Goal: Task Accomplishment & Management: Use online tool/utility

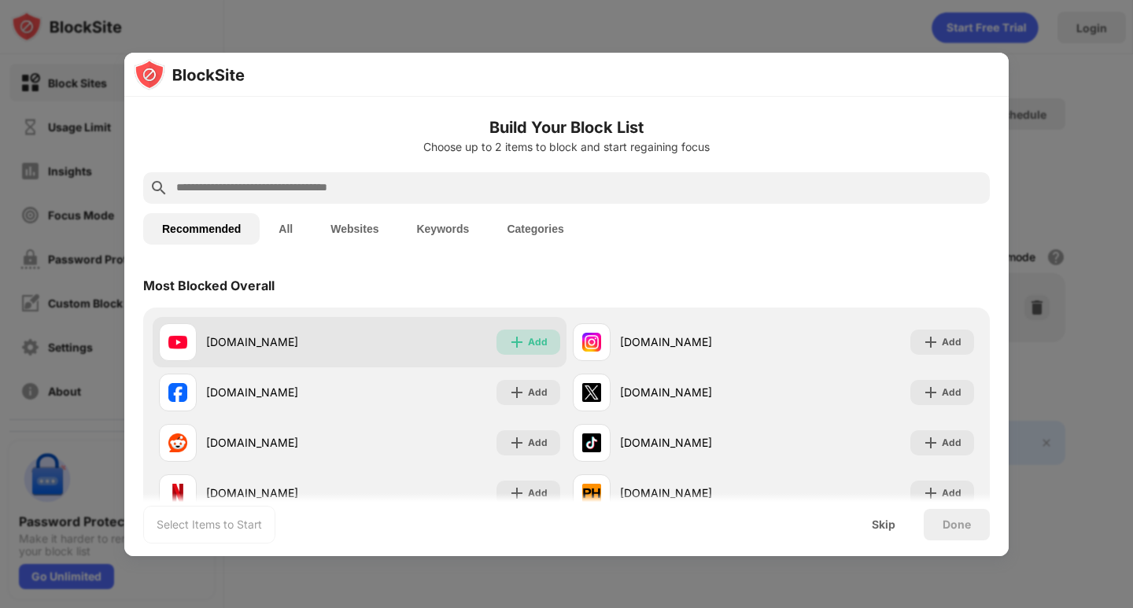
click at [531, 339] on div "Add" at bounding box center [538, 342] width 20 height 16
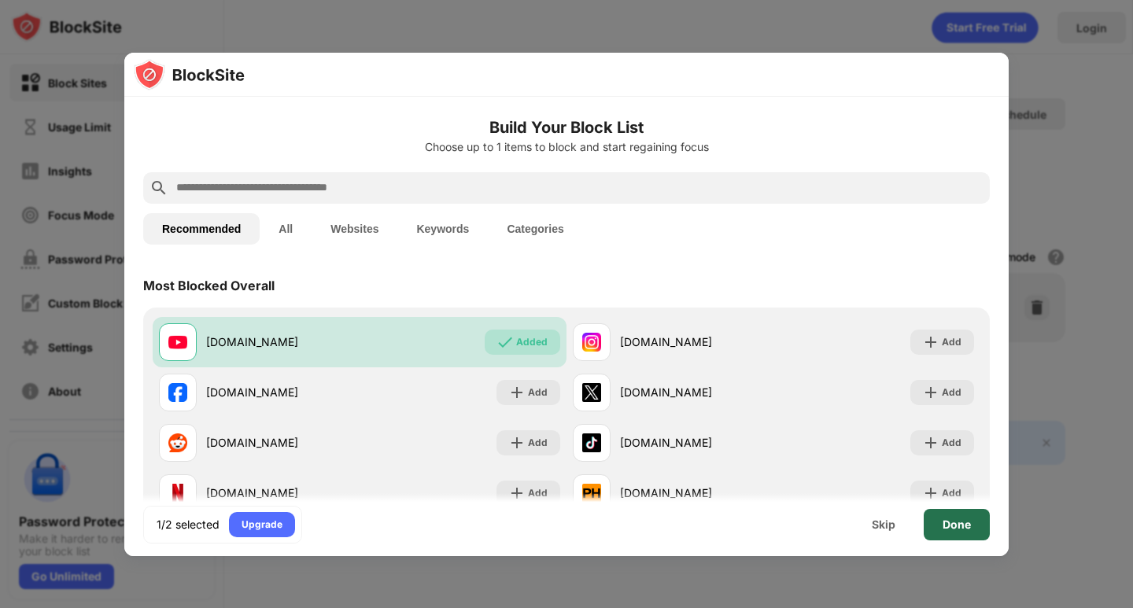
click at [962, 516] on div "Done" at bounding box center [957, 524] width 66 height 31
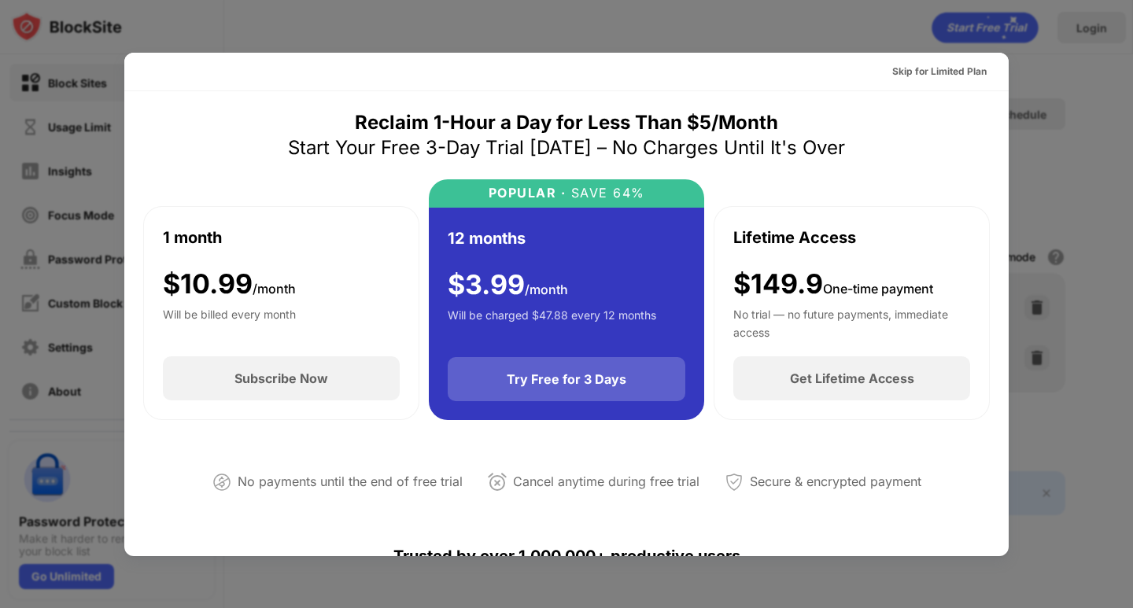
click at [601, 380] on div "Try Free for 3 Days" at bounding box center [567, 379] width 120 height 16
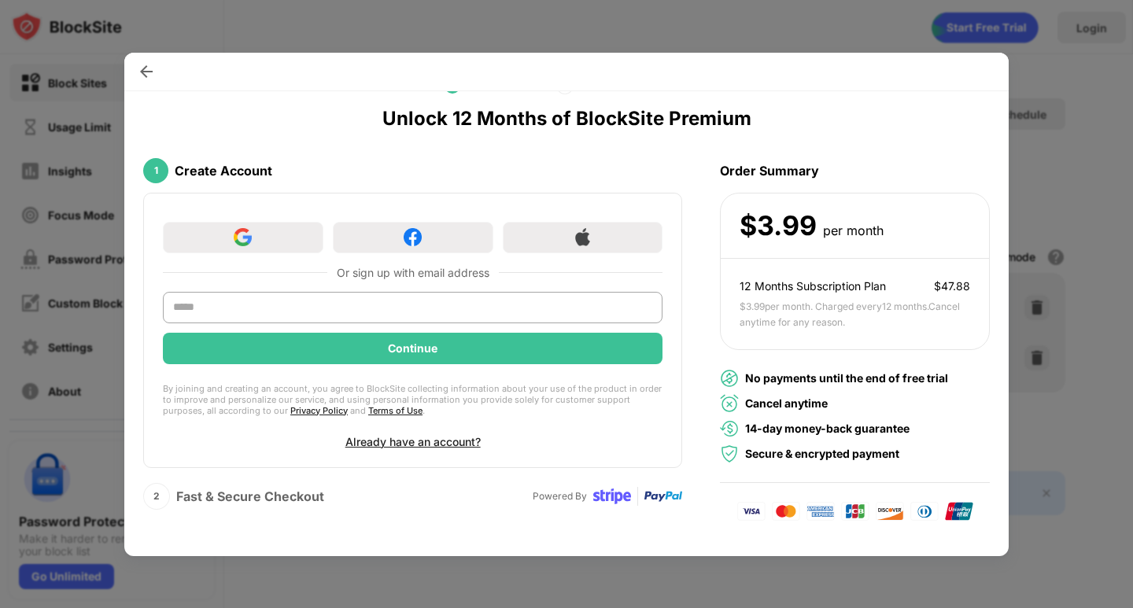
scroll to position [54, 0]
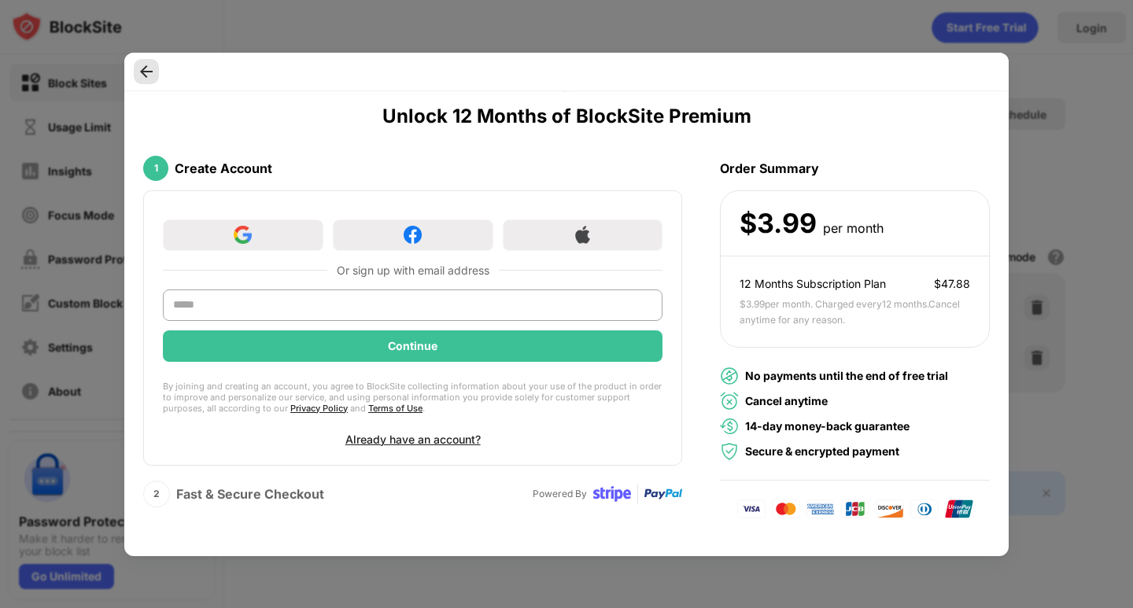
click at [140, 67] on img at bounding box center [146, 72] width 16 height 16
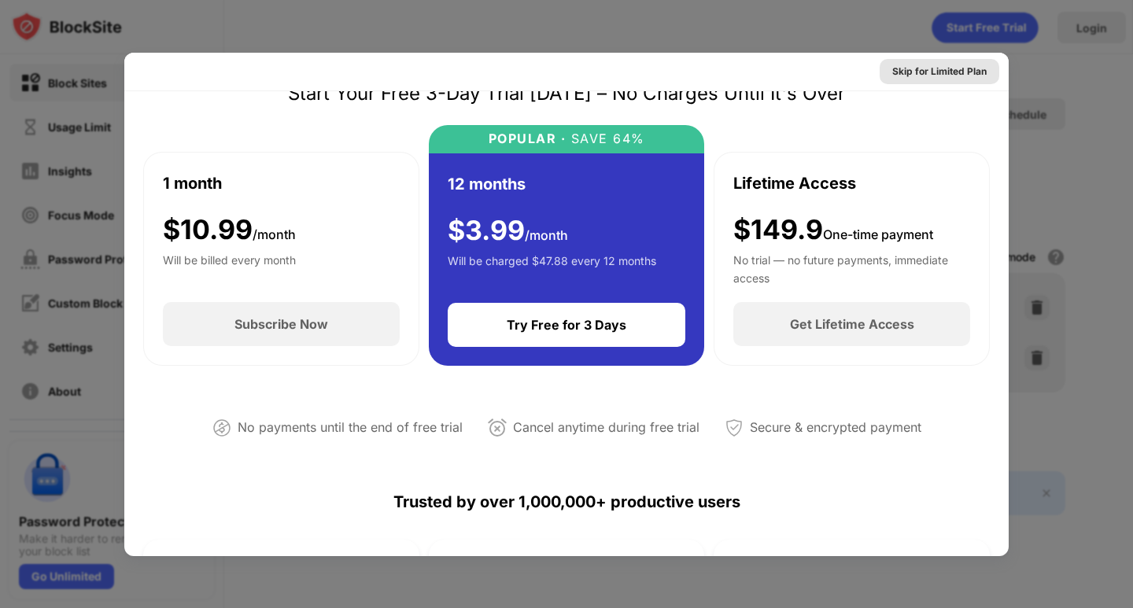
click at [946, 61] on div "Skip for Limited Plan" at bounding box center [940, 71] width 120 height 25
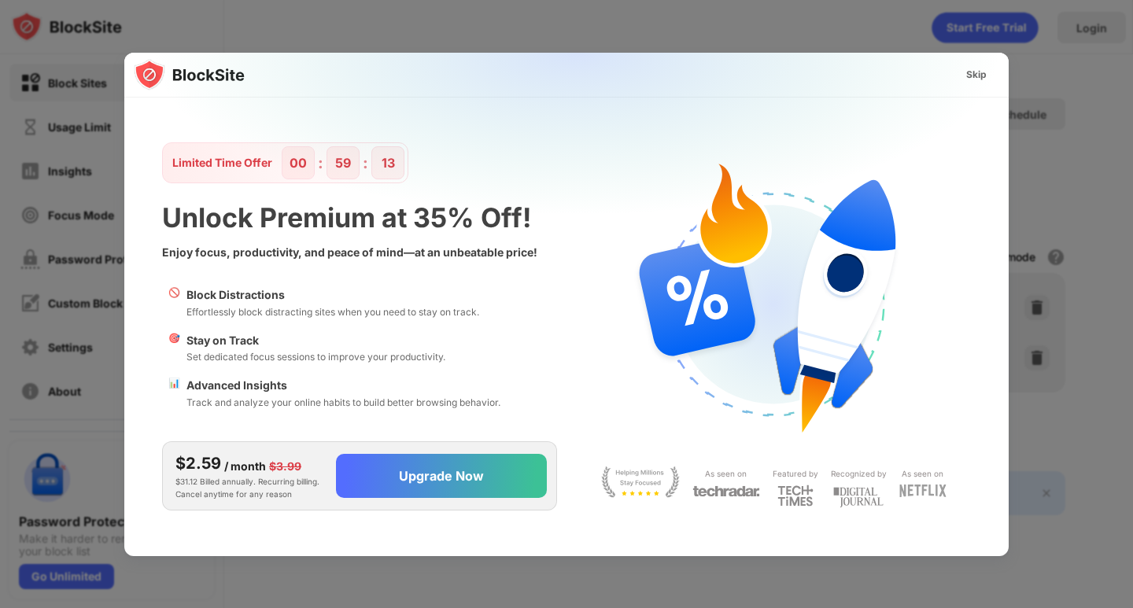
scroll to position [0, 0]
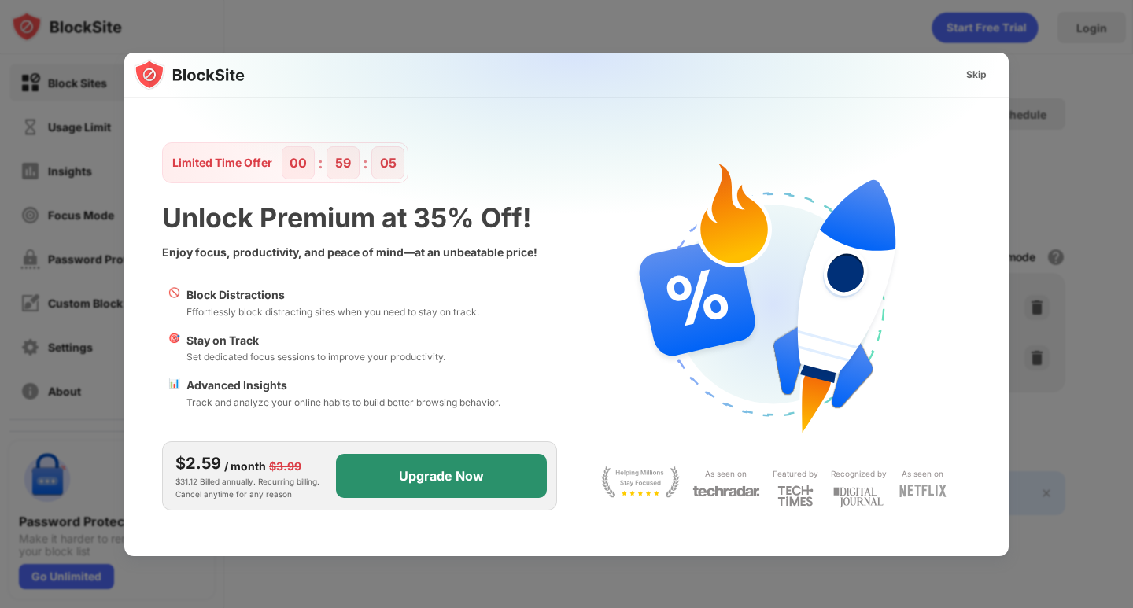
click at [452, 469] on div "Upgrade Now" at bounding box center [441, 476] width 85 height 16
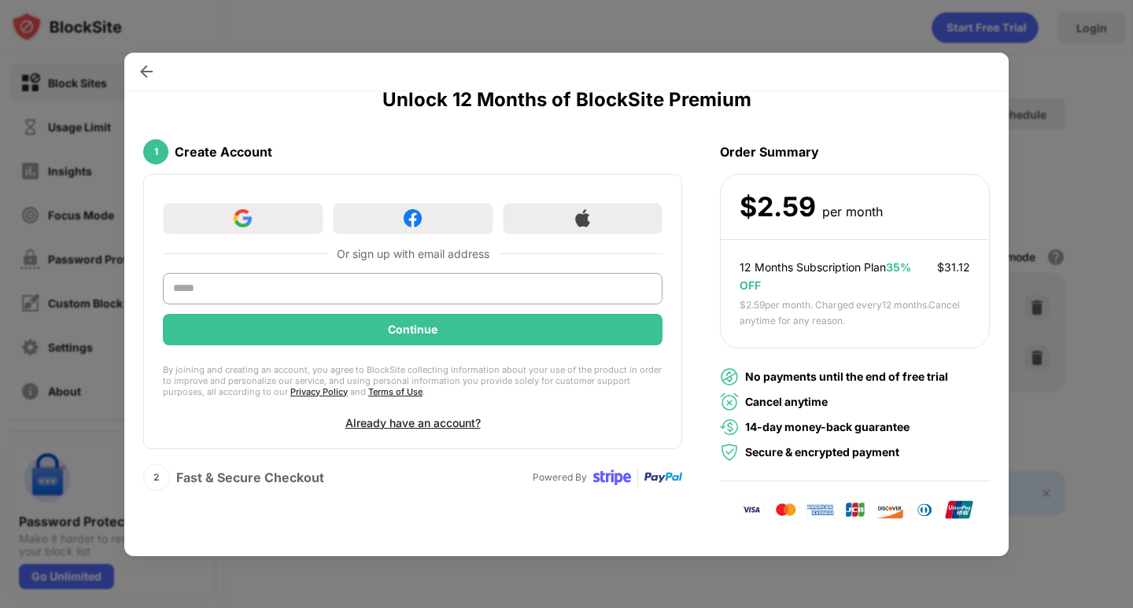
scroll to position [72, 0]
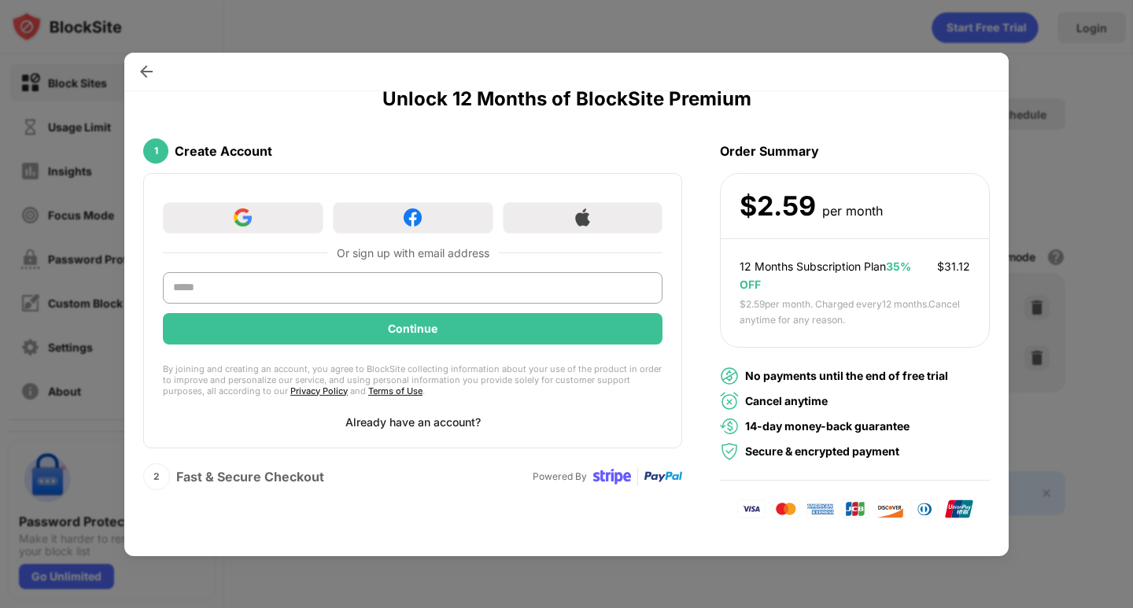
click at [395, 415] on div "Already have an account?" at bounding box center [412, 421] width 135 height 13
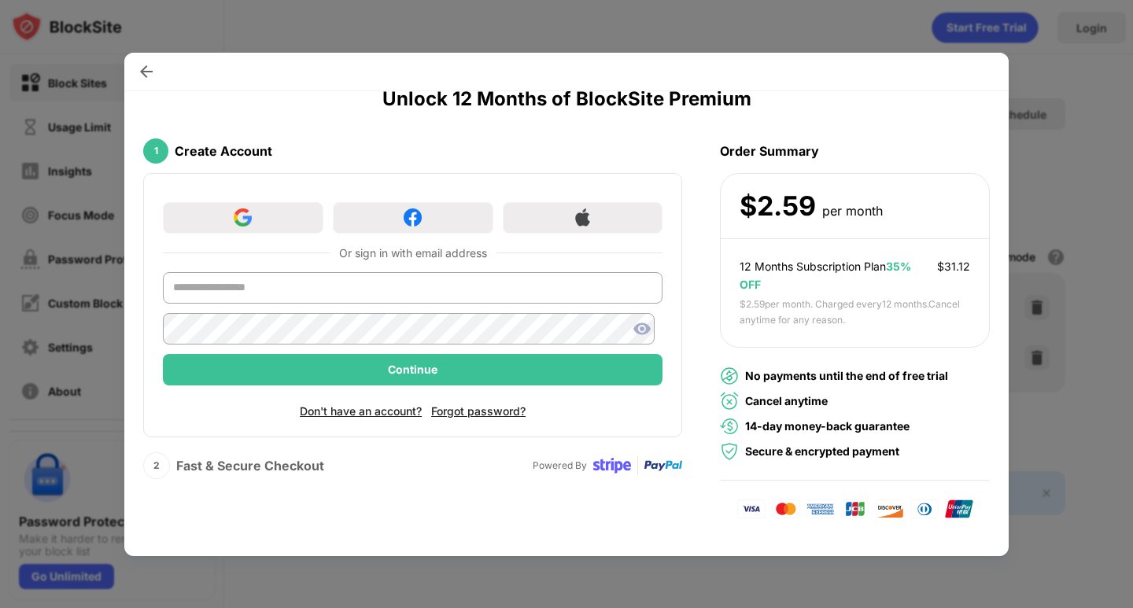
click at [824, 2] on div at bounding box center [566, 304] width 1133 height 608
